Goal: Book appointment/travel/reservation

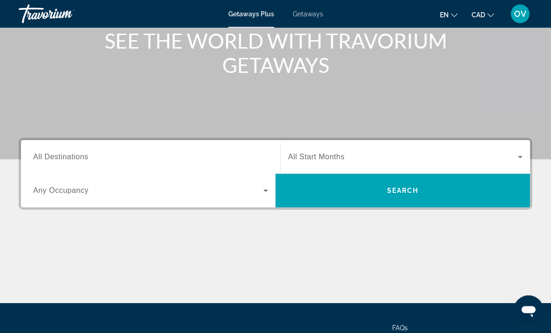
click at [255, 148] on div "Search widget" at bounding box center [150, 157] width 235 height 27
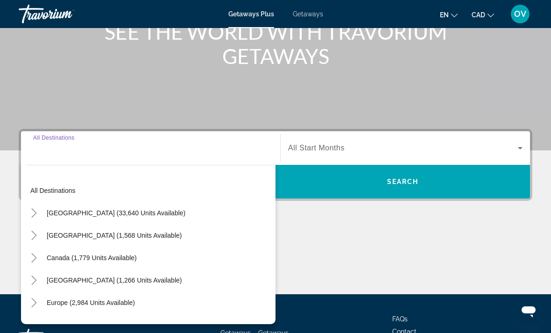
scroll to position [176, 0]
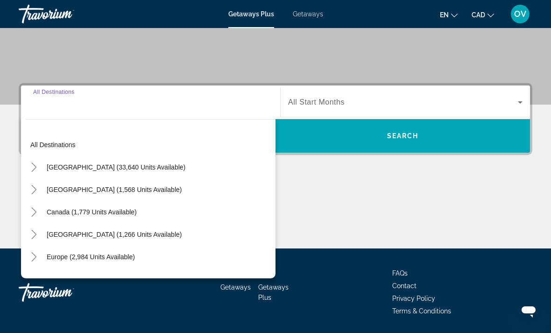
click at [129, 220] on span "Search widget" at bounding box center [91, 212] width 99 height 22
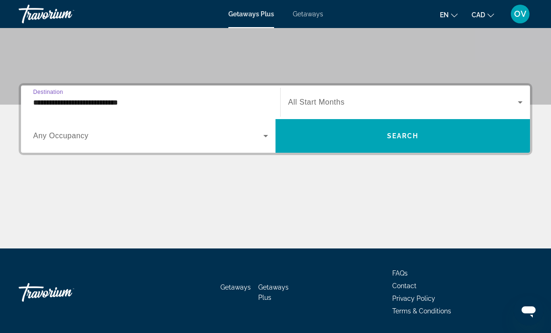
click at [244, 102] on input "**********" at bounding box center [150, 102] width 235 height 11
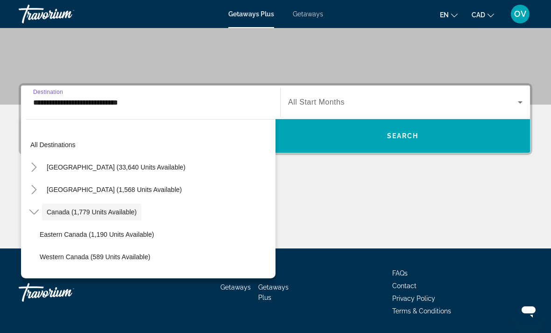
scroll to position [11, 0]
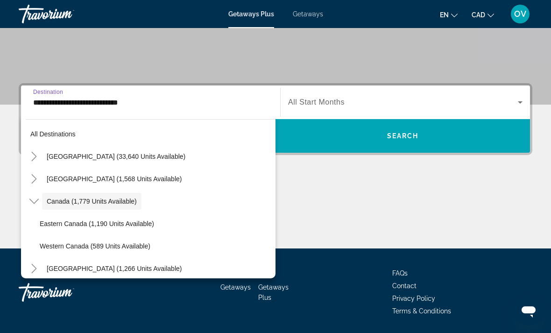
click at [116, 263] on span "Search widget" at bounding box center [114, 268] width 144 height 22
type input "**********"
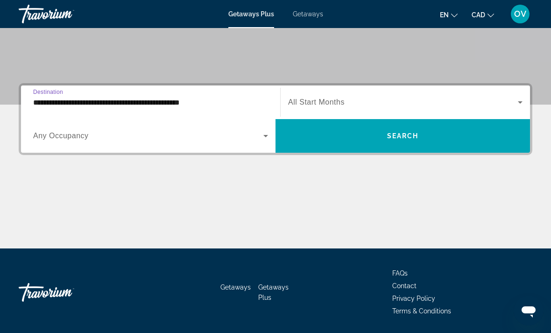
click at [355, 146] on span "Search widget" at bounding box center [402, 136] width 254 height 22
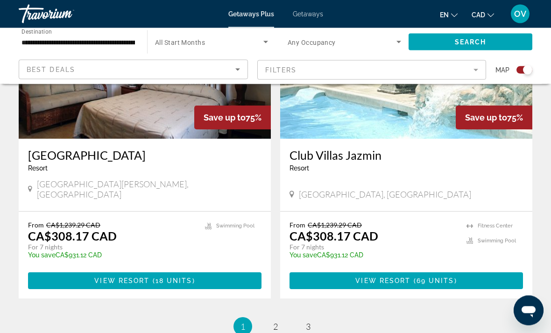
scroll to position [2038, 0]
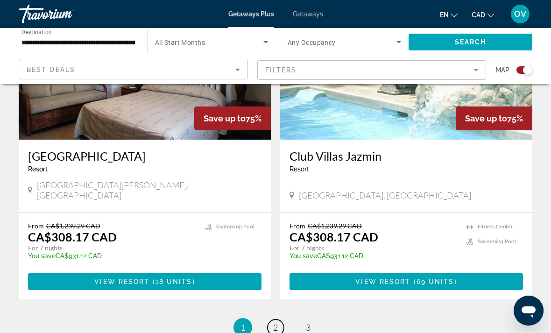
click at [273, 322] on span "2" at bounding box center [275, 327] width 5 height 10
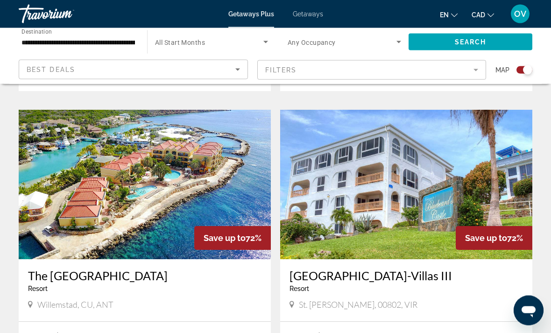
scroll to position [966, 0]
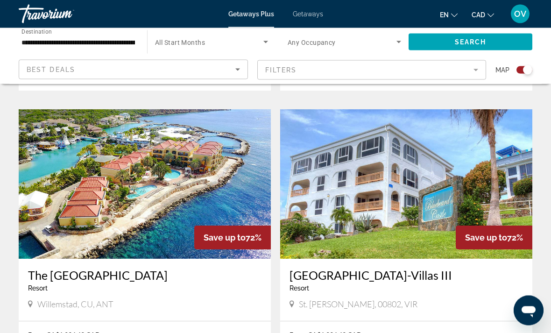
click at [213, 194] on img "Main content" at bounding box center [145, 184] width 252 height 149
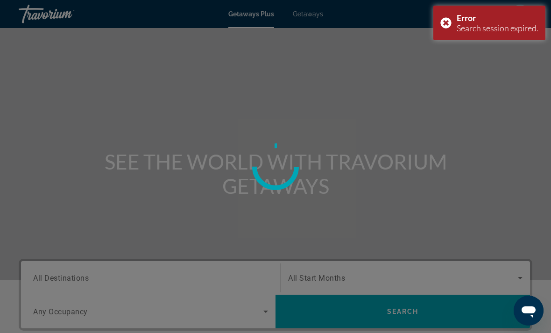
click at [448, 20] on div "Error Search session expired." at bounding box center [489, 23] width 112 height 35
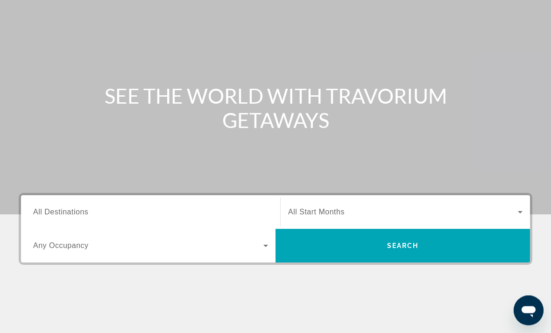
scroll to position [65, 0]
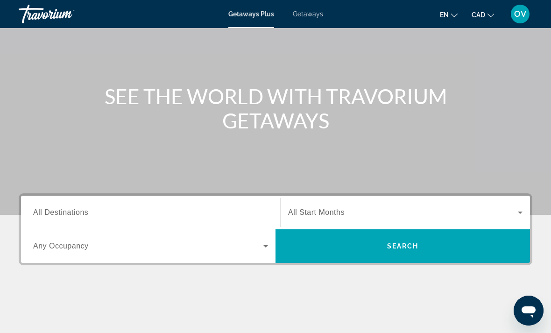
click at [221, 209] on input "Destination All Destinations" at bounding box center [150, 212] width 235 height 11
click at [221, 207] on input "Destination All Destinations" at bounding box center [150, 212] width 235 height 11
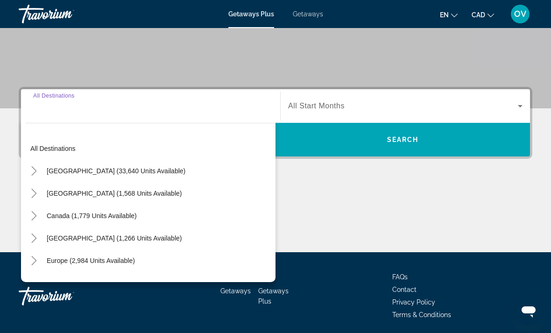
scroll to position [176, 0]
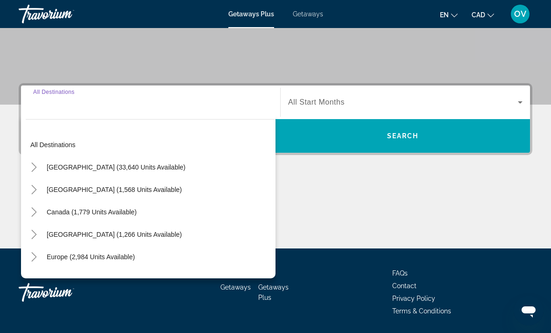
click at [186, 239] on span "Search widget" at bounding box center [114, 234] width 144 height 22
type input "**********"
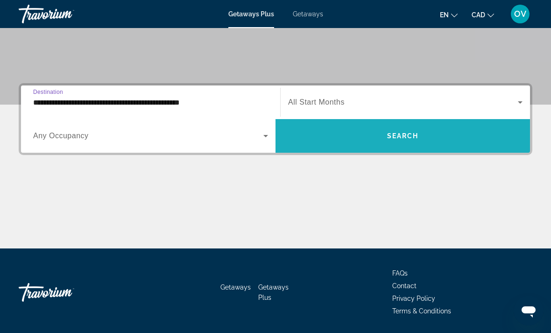
click at [404, 138] on span "Search" at bounding box center [403, 135] width 32 height 7
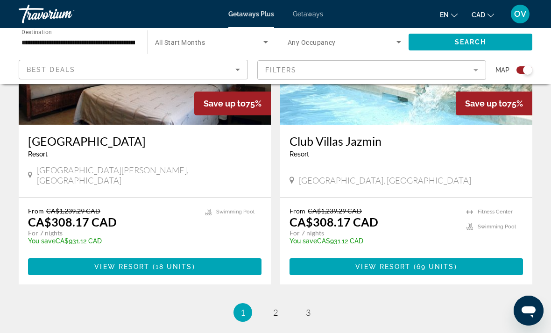
scroll to position [2098, 0]
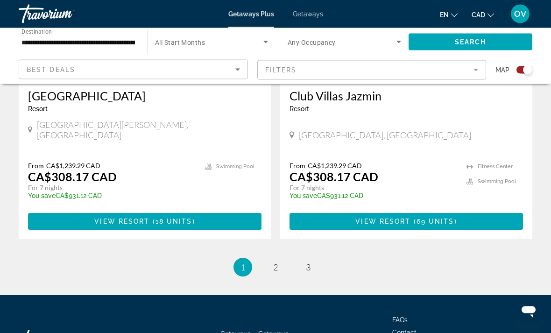
click at [280, 260] on link "page 2" at bounding box center [276, 268] width 16 height 16
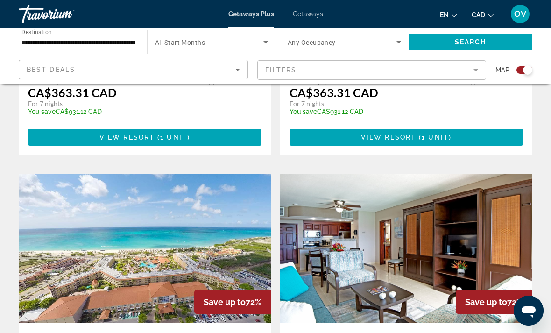
scroll to position [1217, 0]
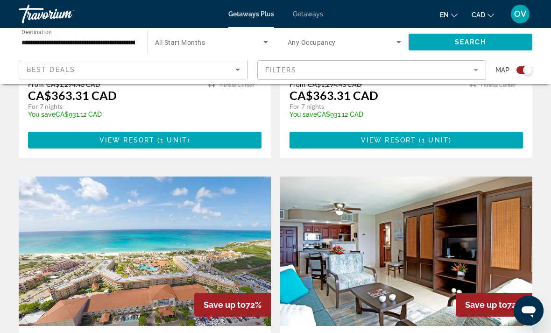
click at [241, 258] on img "Main content" at bounding box center [145, 251] width 252 height 149
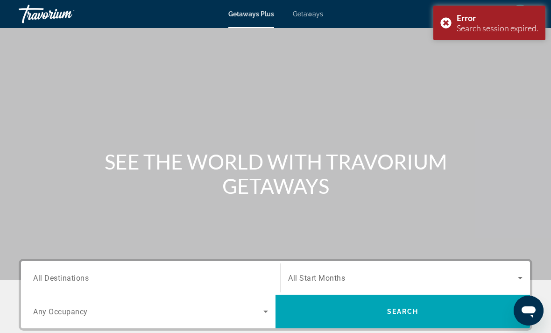
click at [306, 14] on span "Getaways" at bounding box center [308, 13] width 30 height 7
click at [223, 276] on input "Destination All Destinations" at bounding box center [150, 278] width 235 height 11
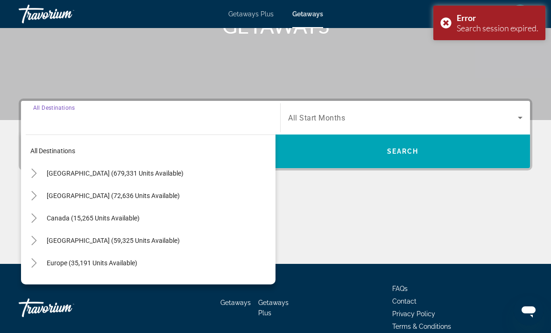
scroll to position [176, 0]
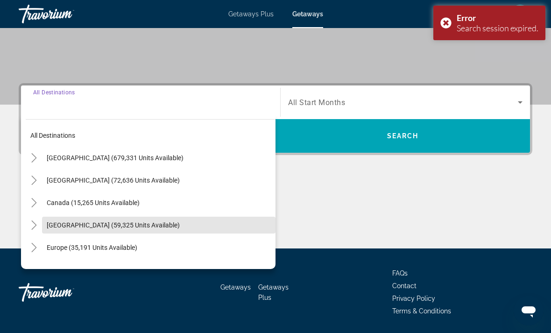
click at [177, 223] on span "[GEOGRAPHIC_DATA] (59,325 units available)" at bounding box center [113, 224] width 133 height 7
type input "**********"
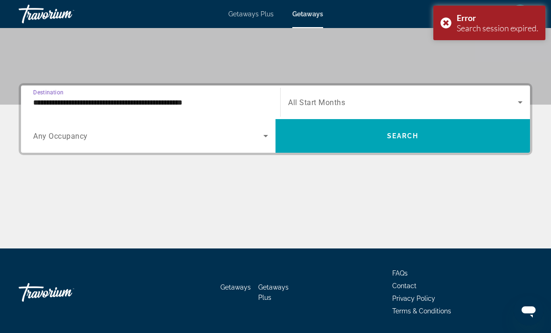
click at [411, 137] on span "Search" at bounding box center [403, 135] width 32 height 7
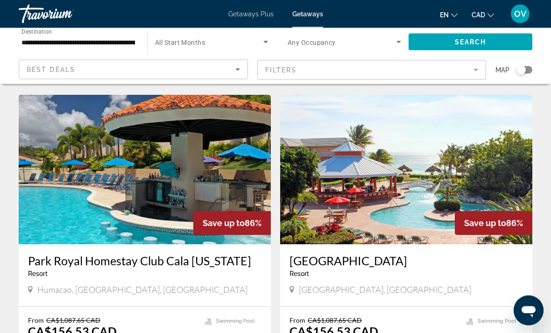
scroll to position [1649, 0]
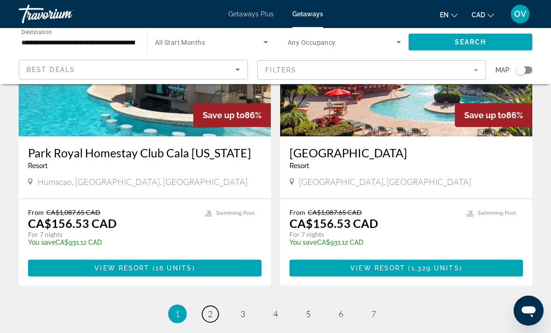
click at [207, 306] on link "page 2" at bounding box center [210, 314] width 16 height 16
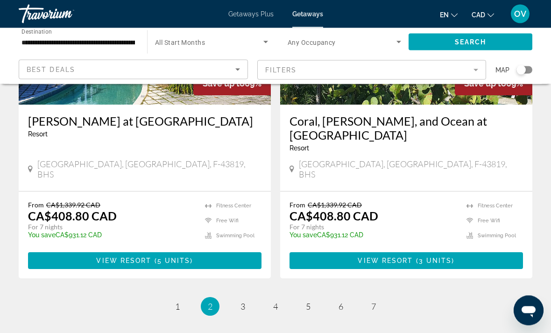
scroll to position [1780, 0]
click at [235, 298] on link "page 3" at bounding box center [243, 306] width 16 height 16
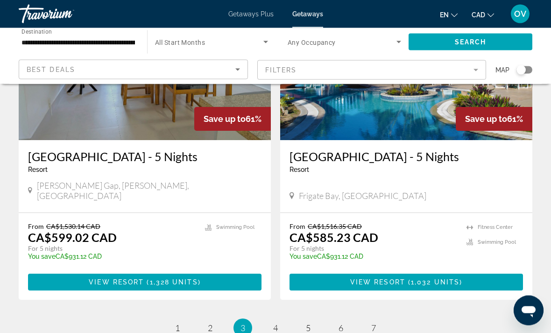
scroll to position [1825, 0]
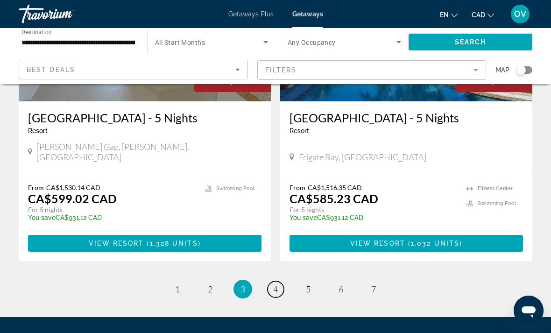
click at [274, 284] on span "4" at bounding box center [275, 289] width 5 height 10
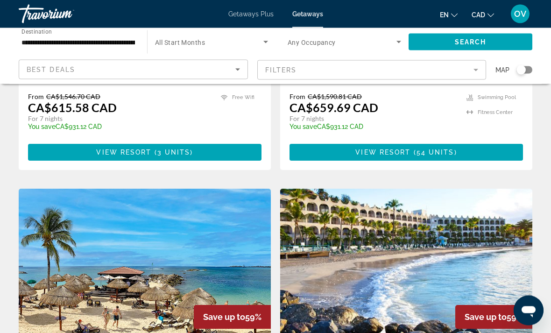
scroll to position [251, 0]
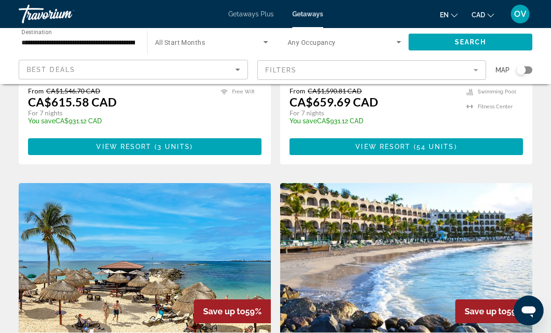
click at [237, 259] on img "Main content" at bounding box center [145, 257] width 252 height 149
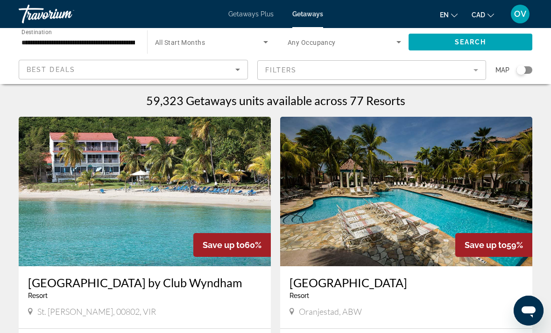
click at [248, 209] on img "Main content" at bounding box center [145, 191] width 252 height 149
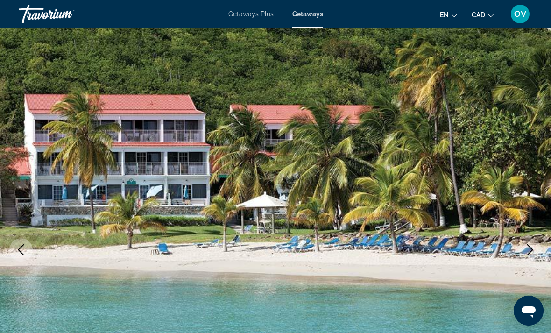
click at [544, 152] on img "Main content" at bounding box center [275, 250] width 551 height 444
click at [523, 188] on img "Main content" at bounding box center [275, 250] width 551 height 444
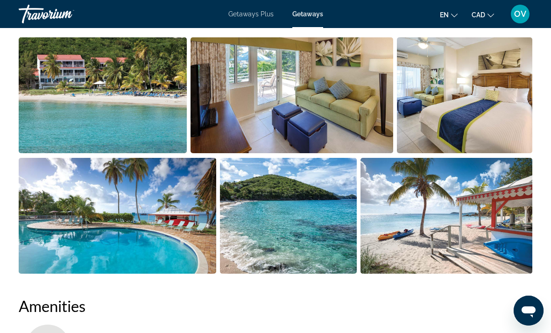
scroll to position [635, 0]
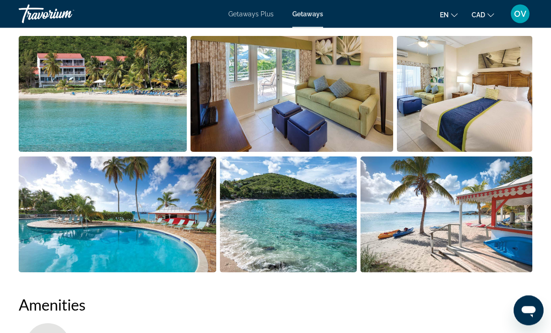
click at [507, 188] on img "Open full-screen image slider" at bounding box center [446, 215] width 172 height 116
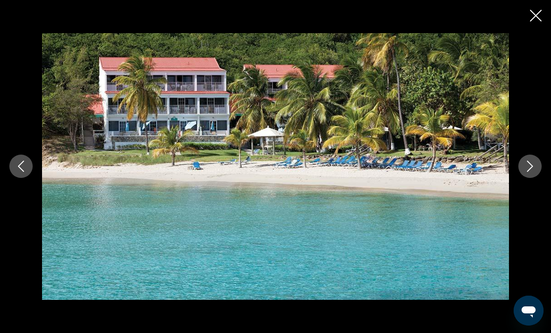
scroll to position [556, 0]
click at [523, 165] on button "Next image" at bounding box center [529, 166] width 23 height 23
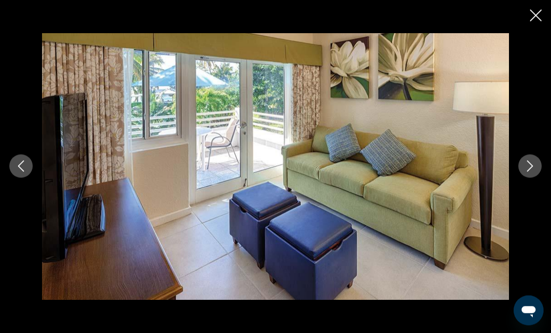
click at [519, 167] on button "Next image" at bounding box center [529, 166] width 23 height 23
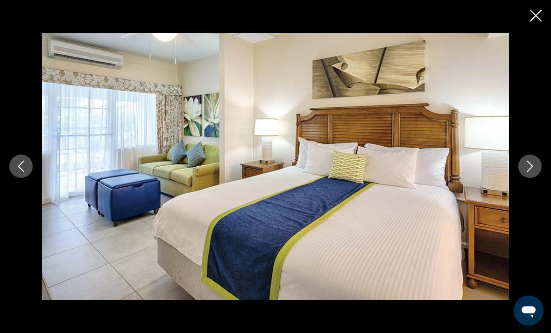
scroll to position [534, 0]
click at [528, 172] on icon "Next image" at bounding box center [529, 166] width 11 height 11
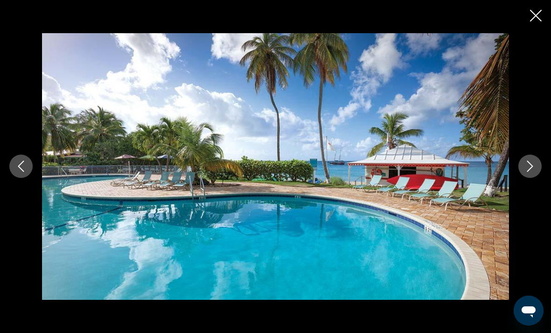
click at [530, 172] on icon "Next image" at bounding box center [530, 166] width 6 height 11
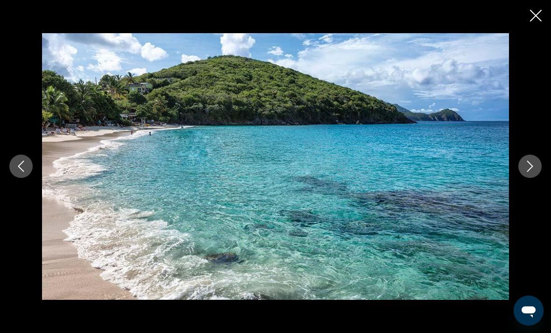
click at [532, 172] on icon "Next image" at bounding box center [529, 166] width 11 height 11
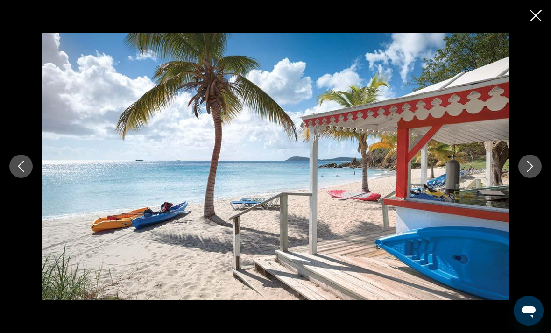
click at [531, 172] on icon "Next image" at bounding box center [529, 166] width 11 height 11
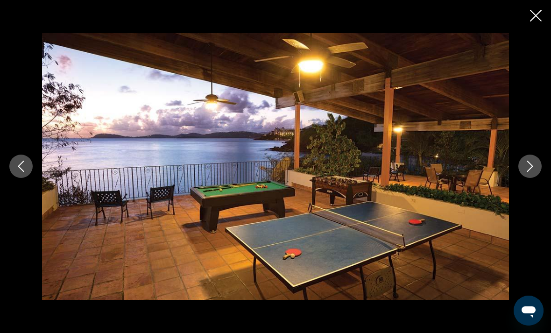
click at [530, 176] on button "Next image" at bounding box center [529, 166] width 23 height 23
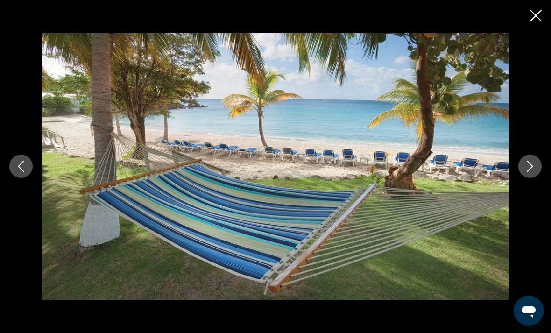
click at [534, 175] on button "Next image" at bounding box center [529, 166] width 23 height 23
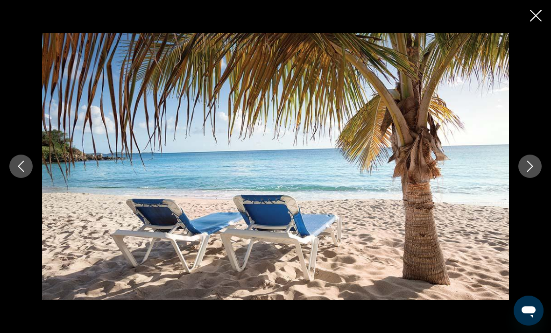
click at [535, 166] on div "prev next" at bounding box center [275, 166] width 551 height 266
click at [531, 175] on button "Next image" at bounding box center [529, 166] width 23 height 23
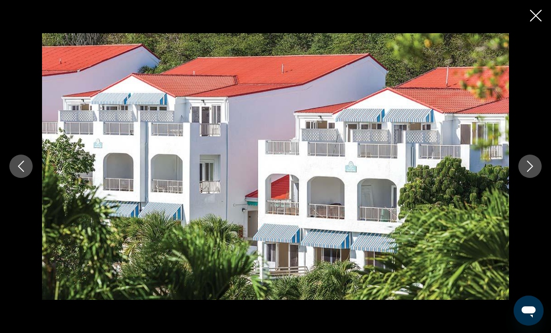
click at [535, 173] on button "Next image" at bounding box center [529, 166] width 23 height 23
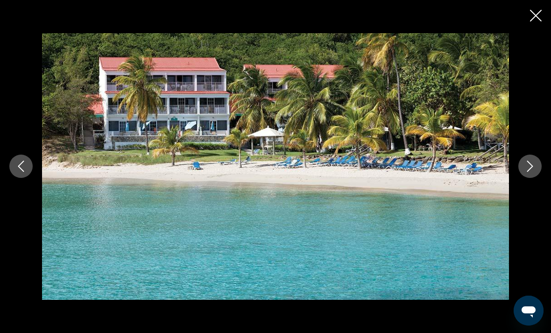
click at [535, 175] on button "Next image" at bounding box center [529, 166] width 23 height 23
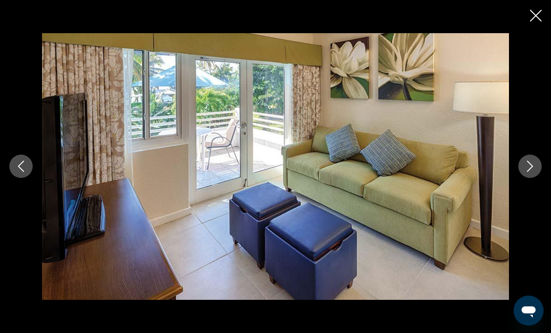
click at [536, 178] on button "Next image" at bounding box center [529, 166] width 23 height 23
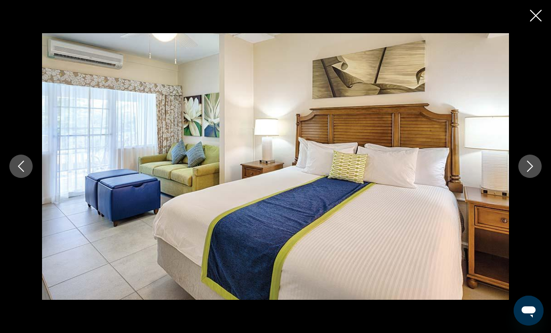
click at [534, 172] on icon "Next image" at bounding box center [529, 166] width 11 height 11
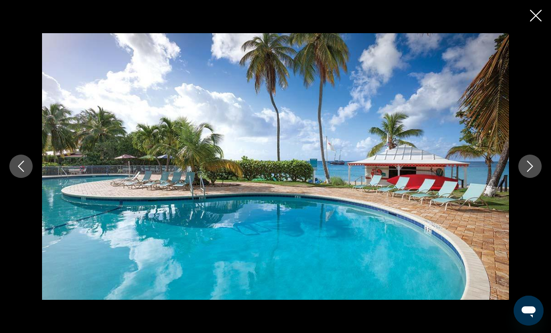
click at [532, 172] on icon "Next image" at bounding box center [529, 166] width 11 height 11
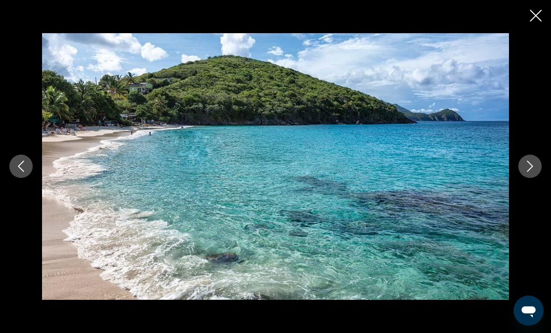
click at [526, 19] on div "prev next" at bounding box center [275, 166] width 551 height 333
click at [533, 6] on div "prev next" at bounding box center [275, 166] width 551 height 333
click at [537, 16] on icon "Close slideshow" at bounding box center [536, 16] width 12 height 12
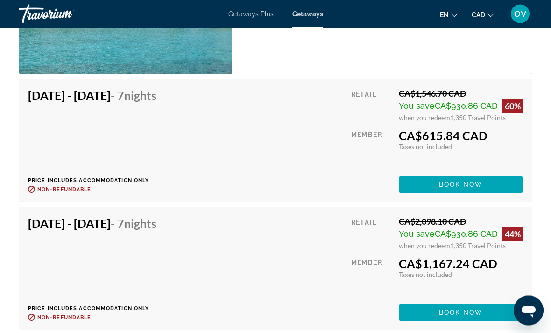
scroll to position [1796, 0]
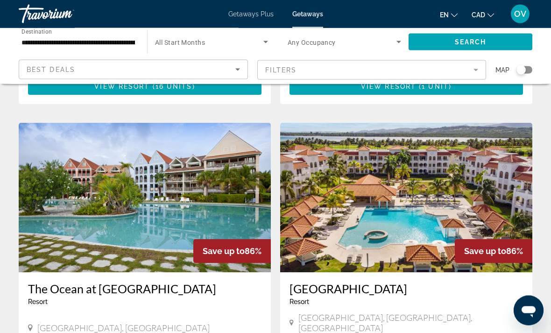
scroll to position [1288, 0]
click at [350, 179] on img "Main content" at bounding box center [406, 197] width 252 height 149
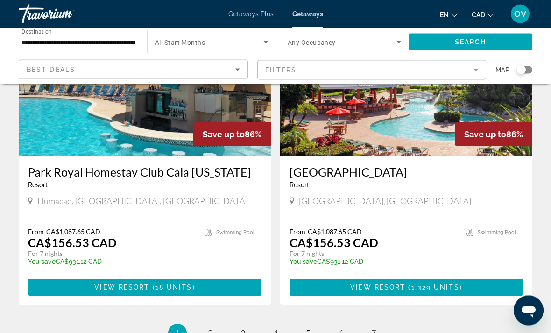
scroll to position [1732, 0]
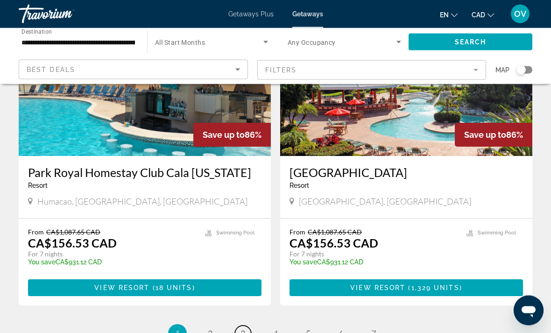
click at [244, 329] on span "3" at bounding box center [242, 334] width 5 height 10
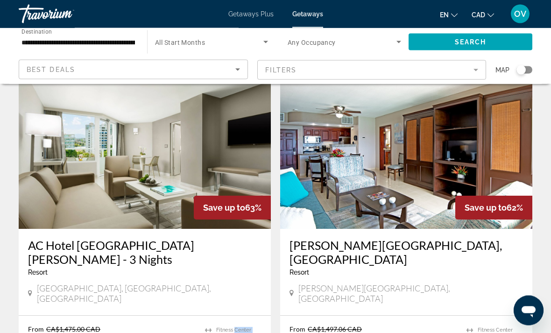
scroll to position [1356, 0]
click at [273, 246] on app-weeks-search-item "Save up to 63% AC Hotel [GEOGRAPHIC_DATA][PERSON_NAME] - 3 Nights Resort - This…" at bounding box center [144, 240] width 261 height 323
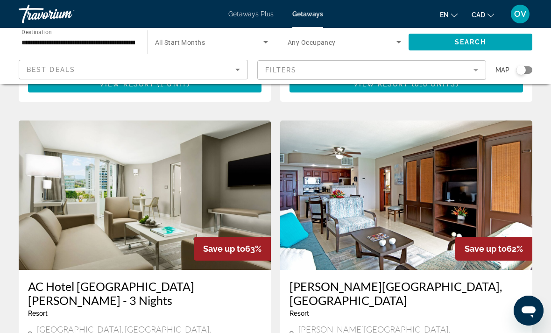
scroll to position [1312, 0]
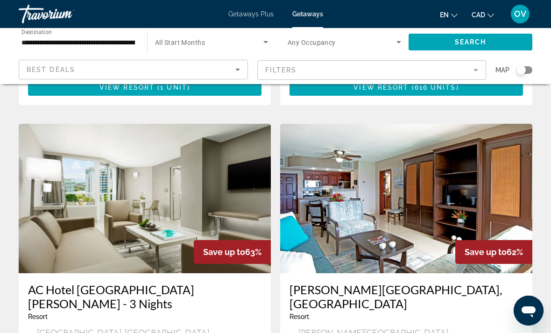
click at [370, 159] on img "Main content" at bounding box center [406, 198] width 252 height 149
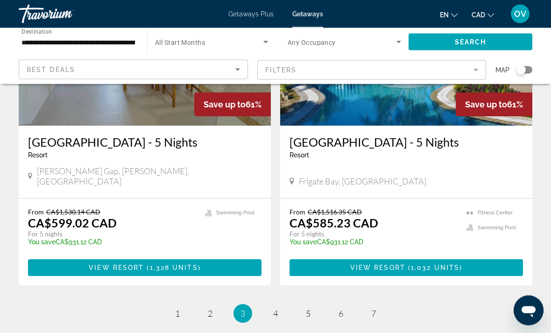
scroll to position [1798, 0]
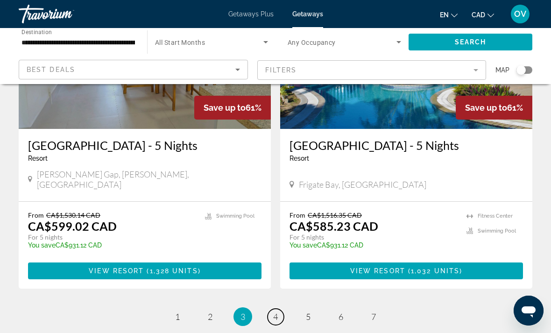
click at [277, 311] on span "4" at bounding box center [275, 316] width 5 height 10
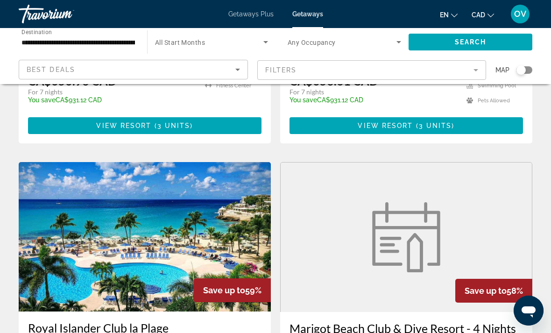
scroll to position [591, 0]
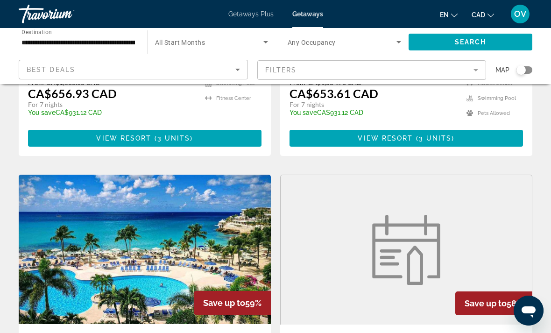
click at [238, 240] on img "Main content" at bounding box center [145, 249] width 252 height 149
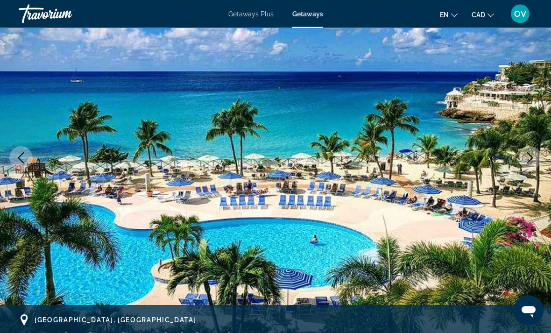
scroll to position [93, 0]
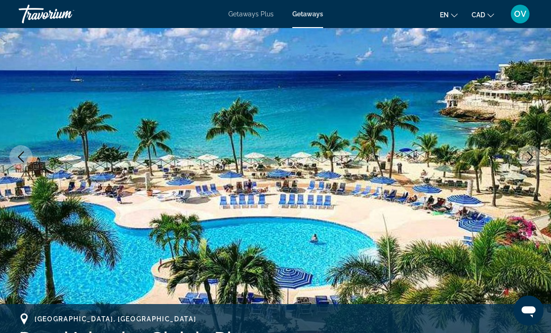
click at [529, 158] on icon "Next image" at bounding box center [529, 156] width 11 height 11
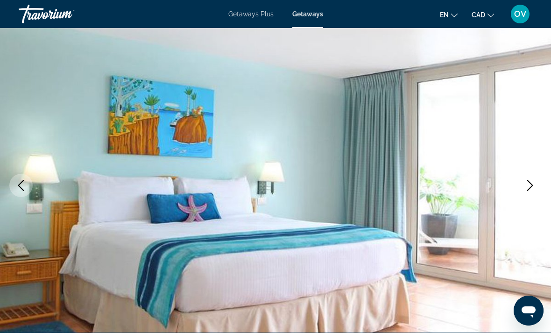
scroll to position [62, 0]
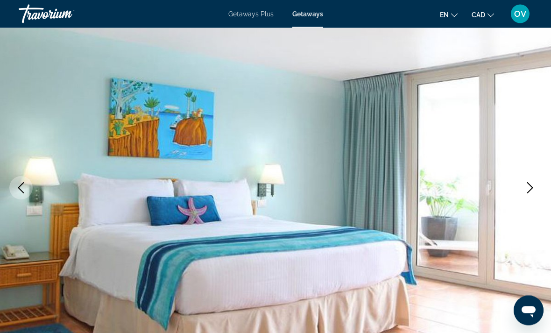
click at [526, 193] on icon "Next image" at bounding box center [529, 188] width 11 height 11
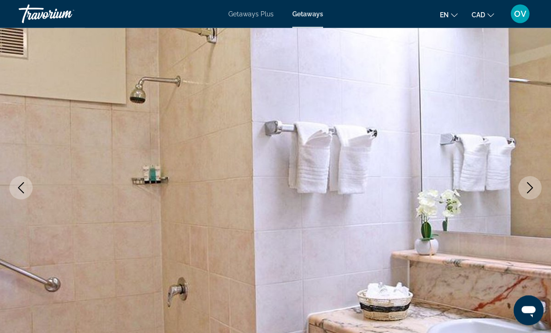
click at [524, 191] on icon "Next image" at bounding box center [529, 188] width 11 height 11
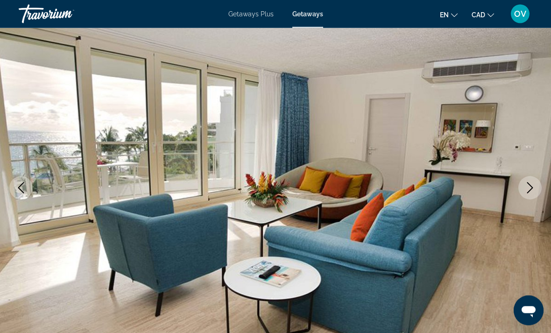
click at [526, 182] on button "Next image" at bounding box center [529, 188] width 23 height 23
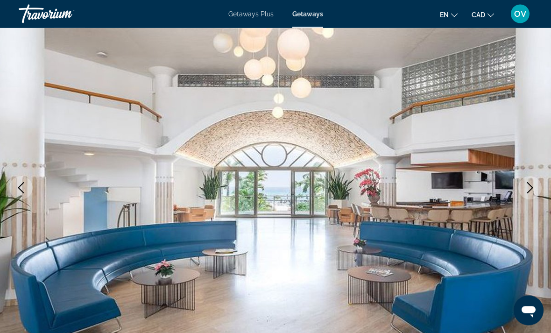
click at [528, 185] on icon "Next image" at bounding box center [529, 188] width 11 height 11
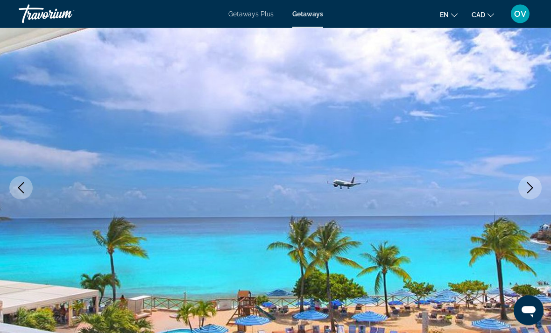
click at [532, 191] on icon "Next image" at bounding box center [529, 188] width 11 height 11
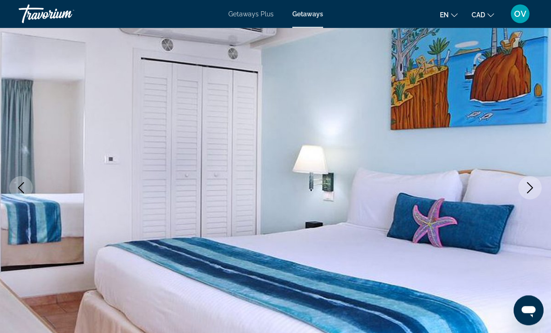
click at [528, 186] on icon "Next image" at bounding box center [529, 188] width 11 height 11
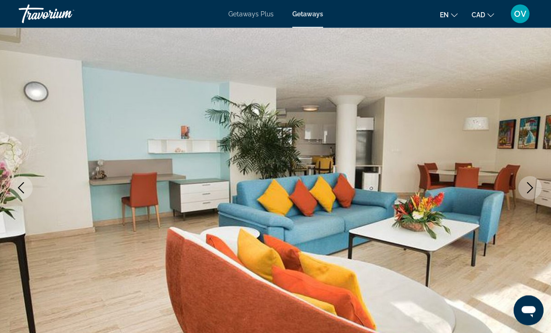
click at [531, 185] on icon "Next image" at bounding box center [529, 188] width 11 height 11
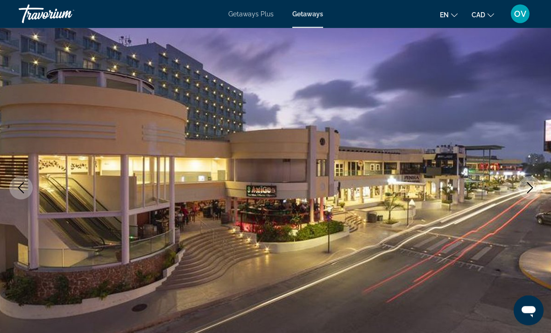
click at [533, 184] on icon "Next image" at bounding box center [529, 188] width 11 height 11
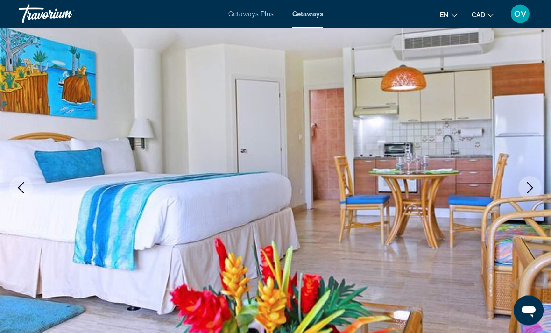
click at [532, 187] on icon "Next image" at bounding box center [530, 188] width 6 height 11
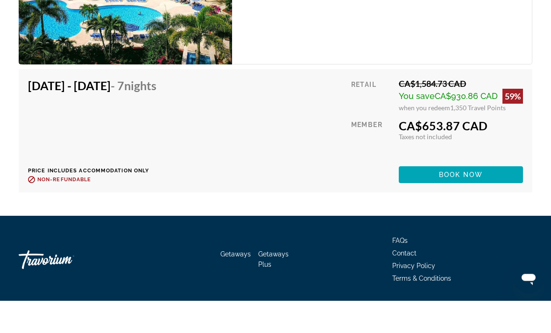
scroll to position [1984, 0]
